Goal: Task Accomplishment & Management: Use online tool/utility

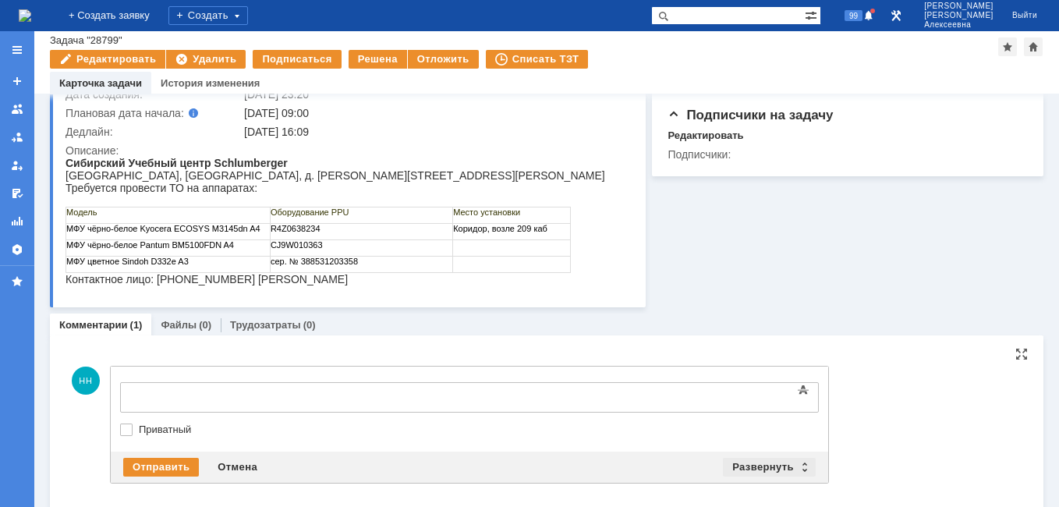
click at [806, 461] on div "Развернуть" at bounding box center [769, 467] width 93 height 19
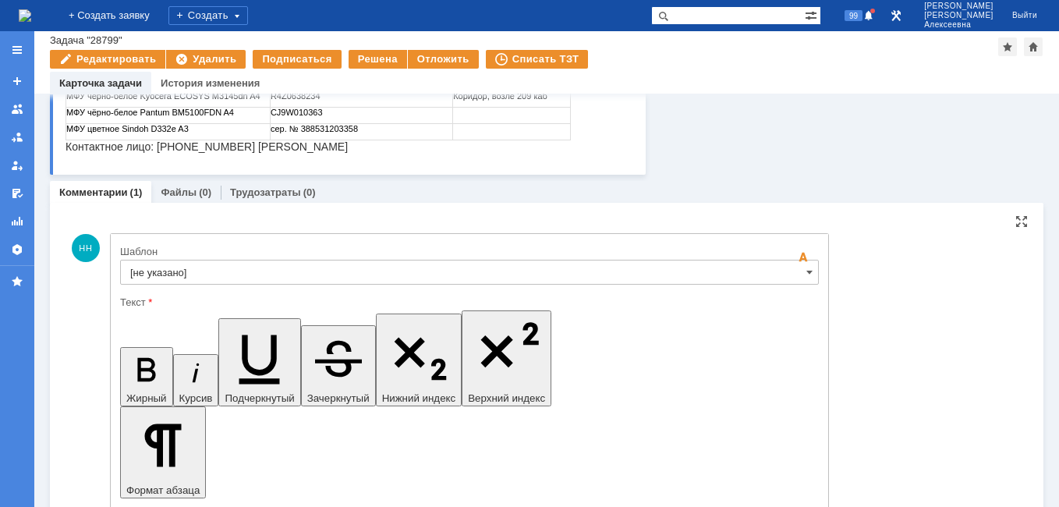
scroll to position [355, 0]
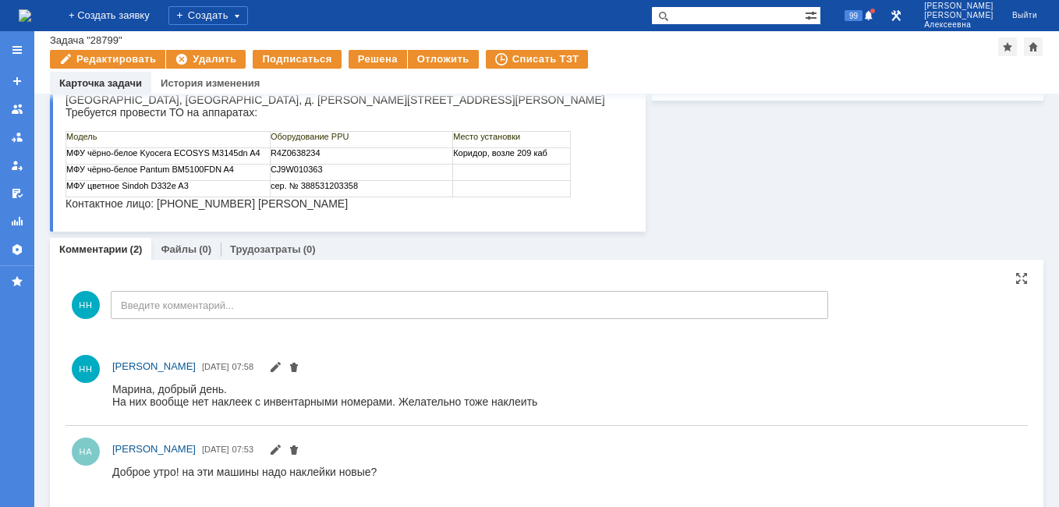
scroll to position [203, 0]
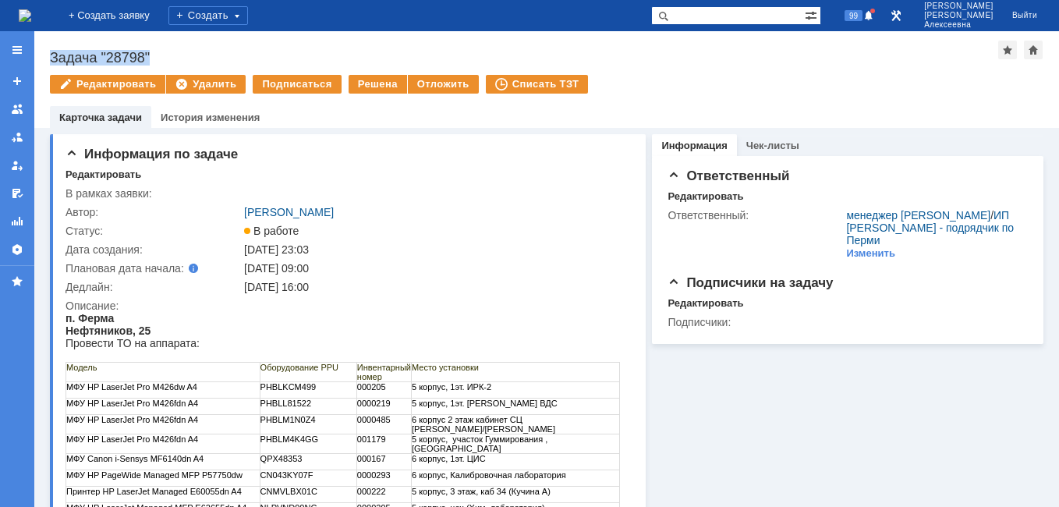
drag, startPoint x: 162, startPoint y: 57, endPoint x: 51, endPoint y: 48, distance: 111.8
click at [51, 48] on div "Назад | Задача "28798" Задача "28798" Редактировать Удалить Подписаться Решена …" at bounding box center [546, 79] width 1024 height 97
copy div "Задача "28798""
